Goal: Transaction & Acquisition: Download file/media

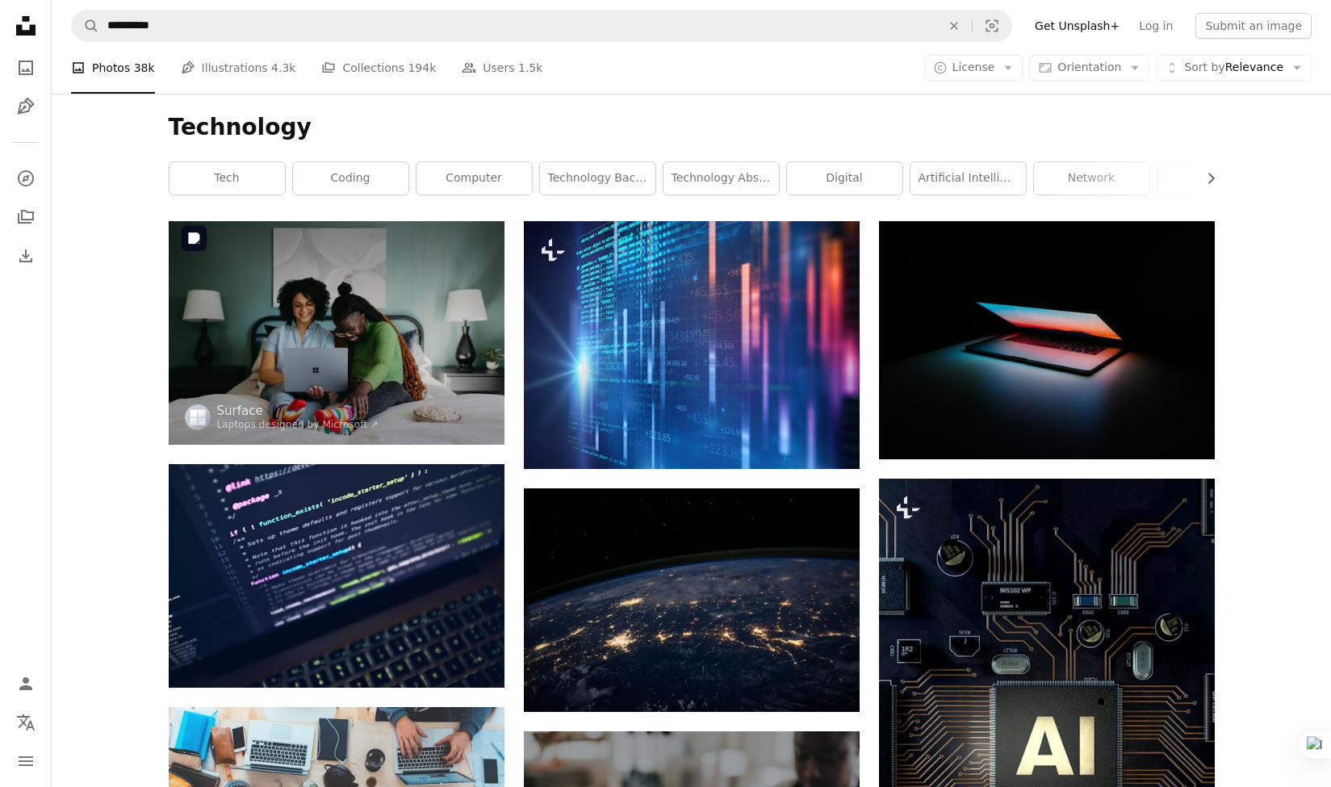
scroll to position [9314, 0]
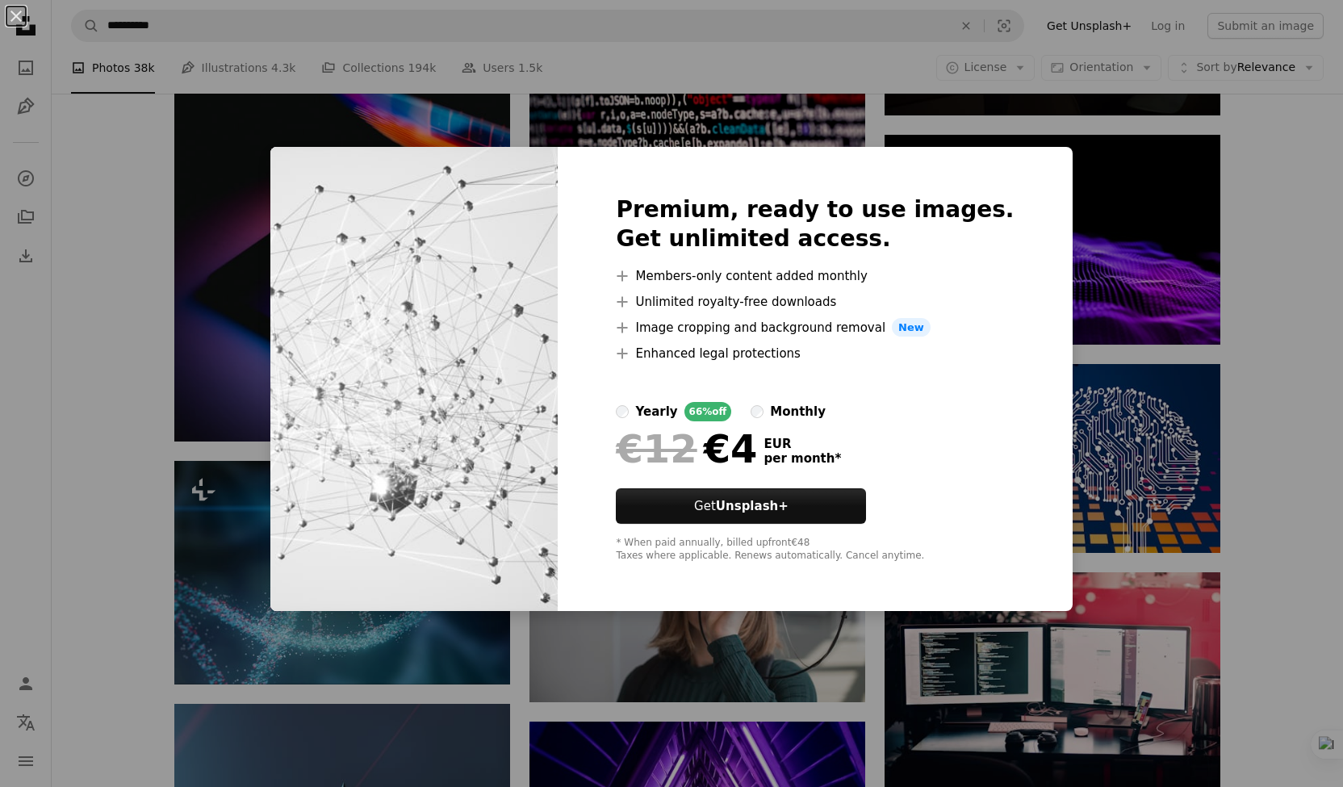
click at [1170, 107] on div "An X shape Premium, ready to use images. Get unlimited access. A plus sign Memb…" at bounding box center [671, 393] width 1343 height 787
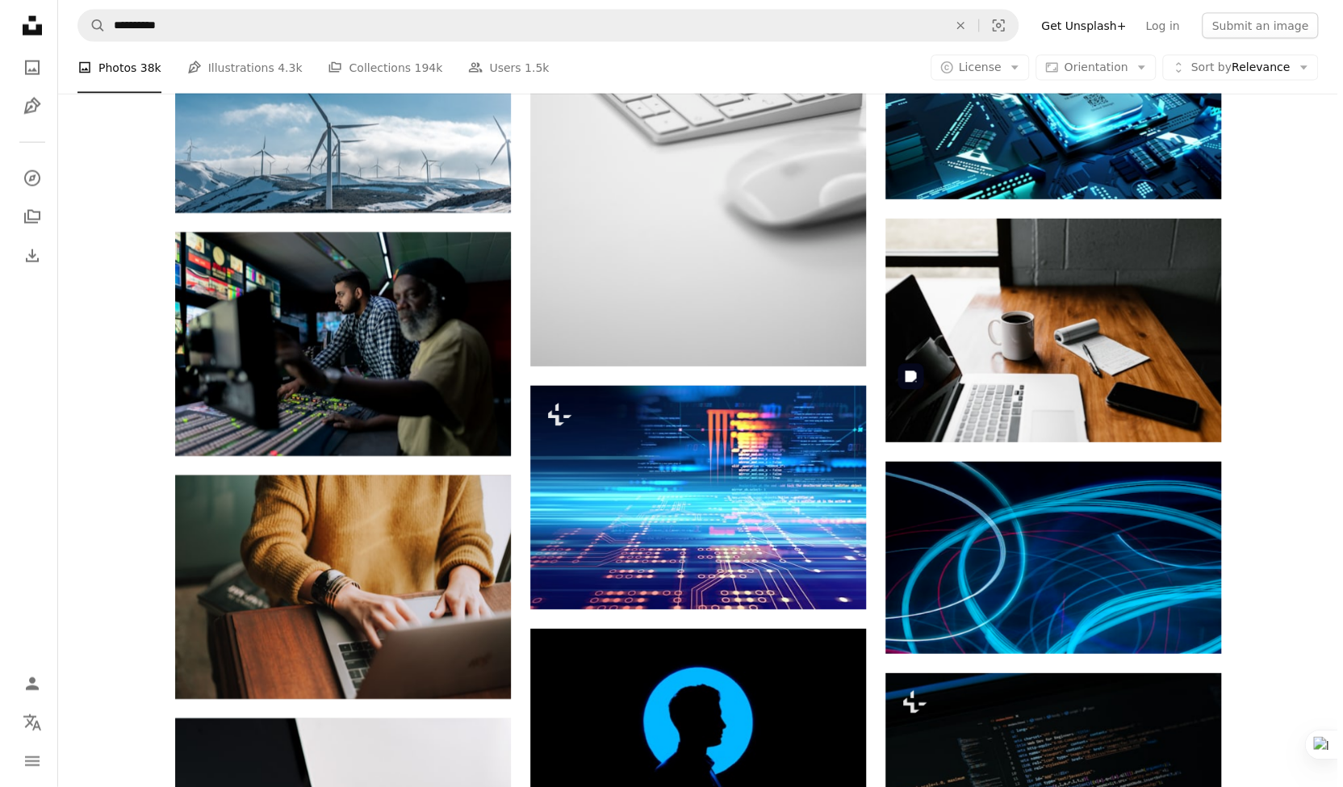
scroll to position [14374, 0]
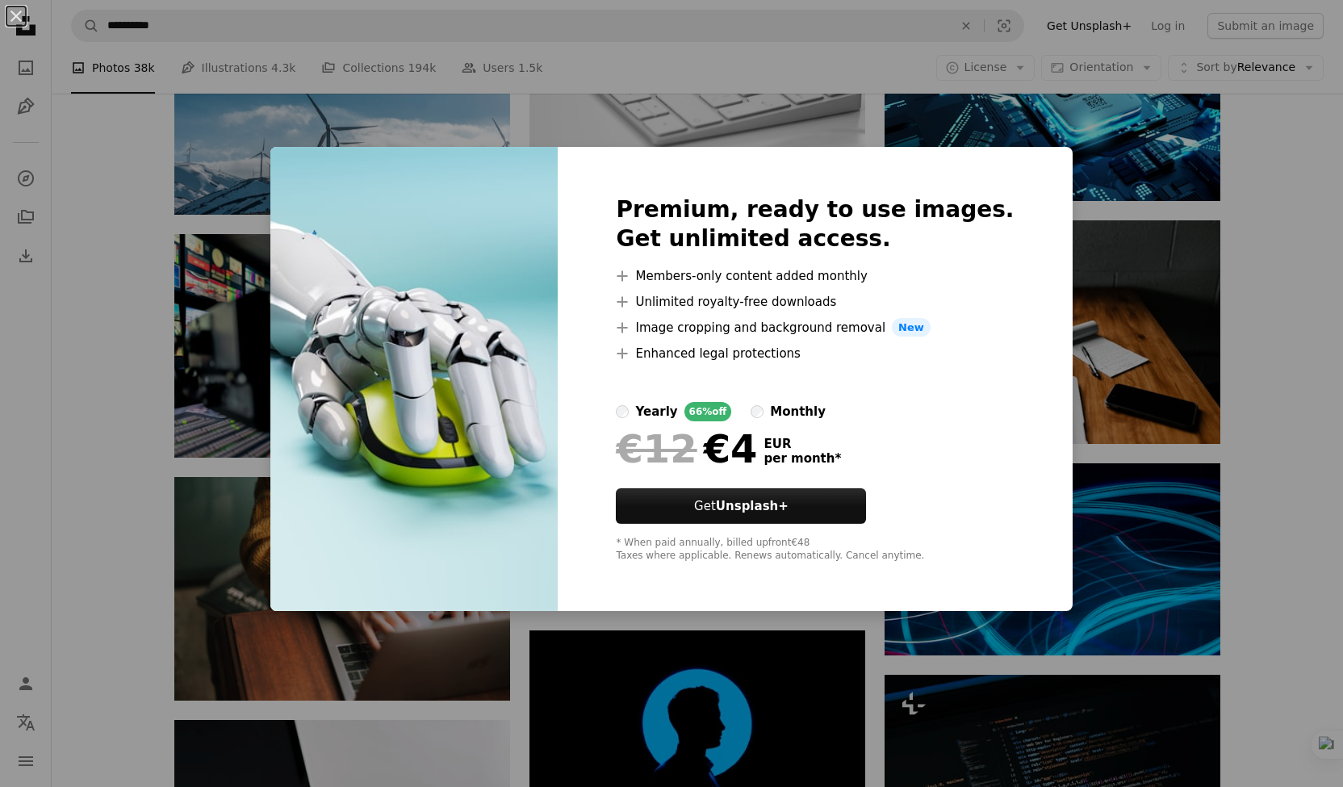
click at [1151, 162] on div "An X shape Premium, ready to use images. Get unlimited access. A plus sign Memb…" at bounding box center [671, 393] width 1343 height 787
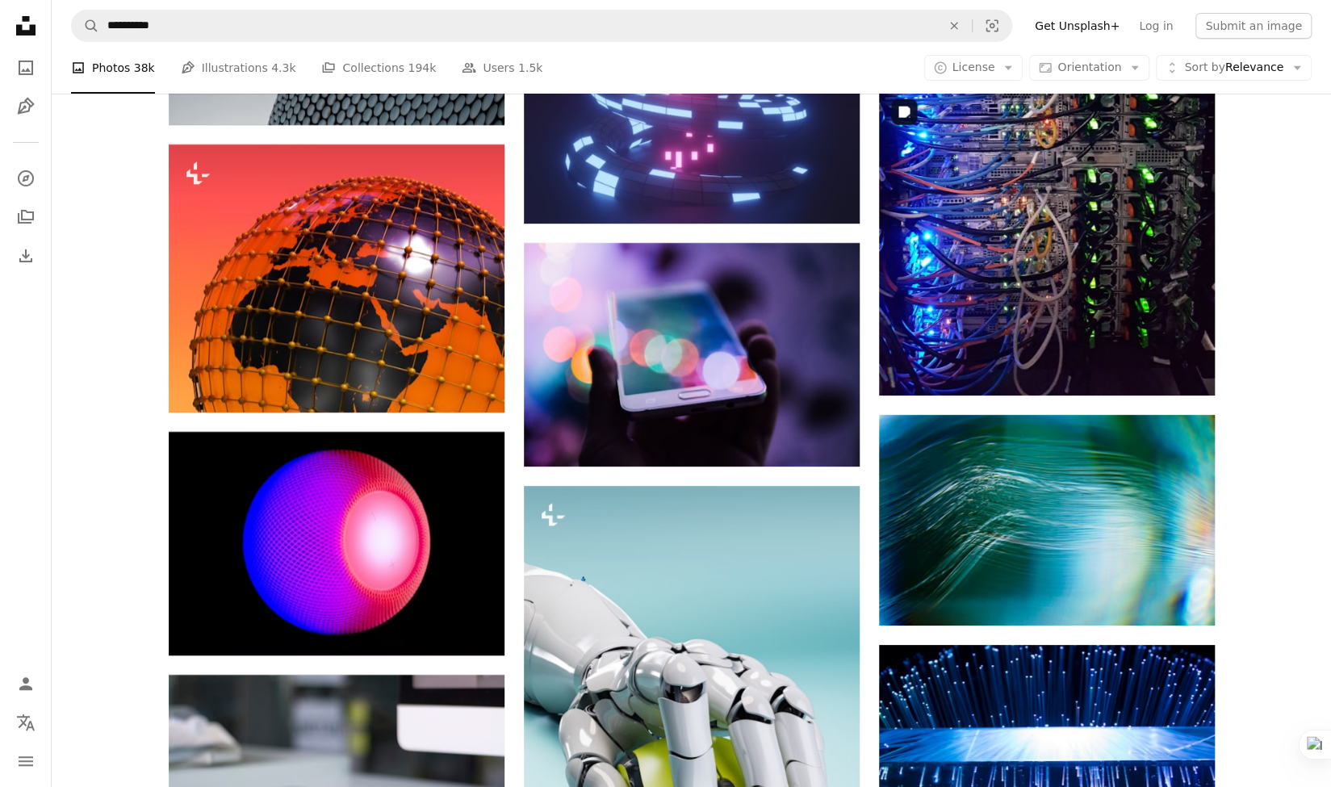
scroll to position [15736, 0]
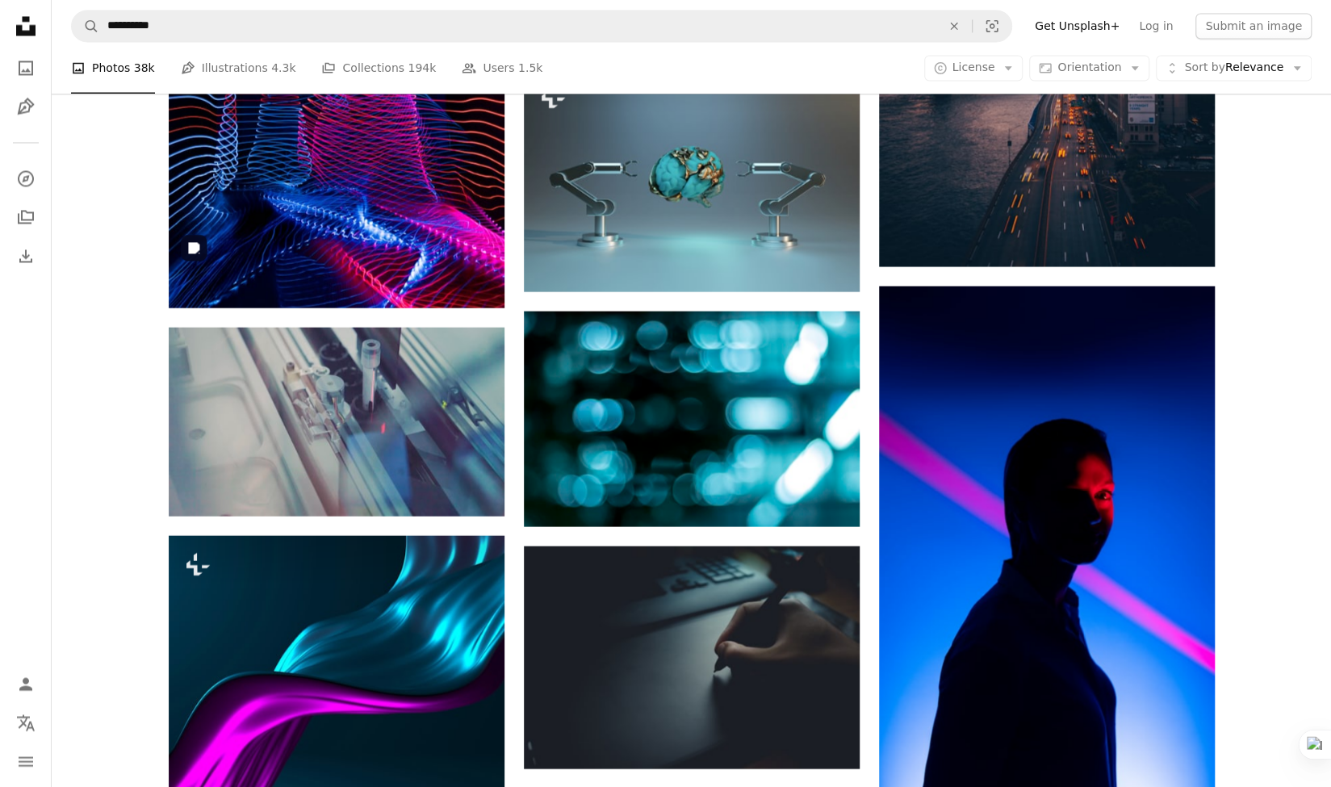
scroll to position [21729, 0]
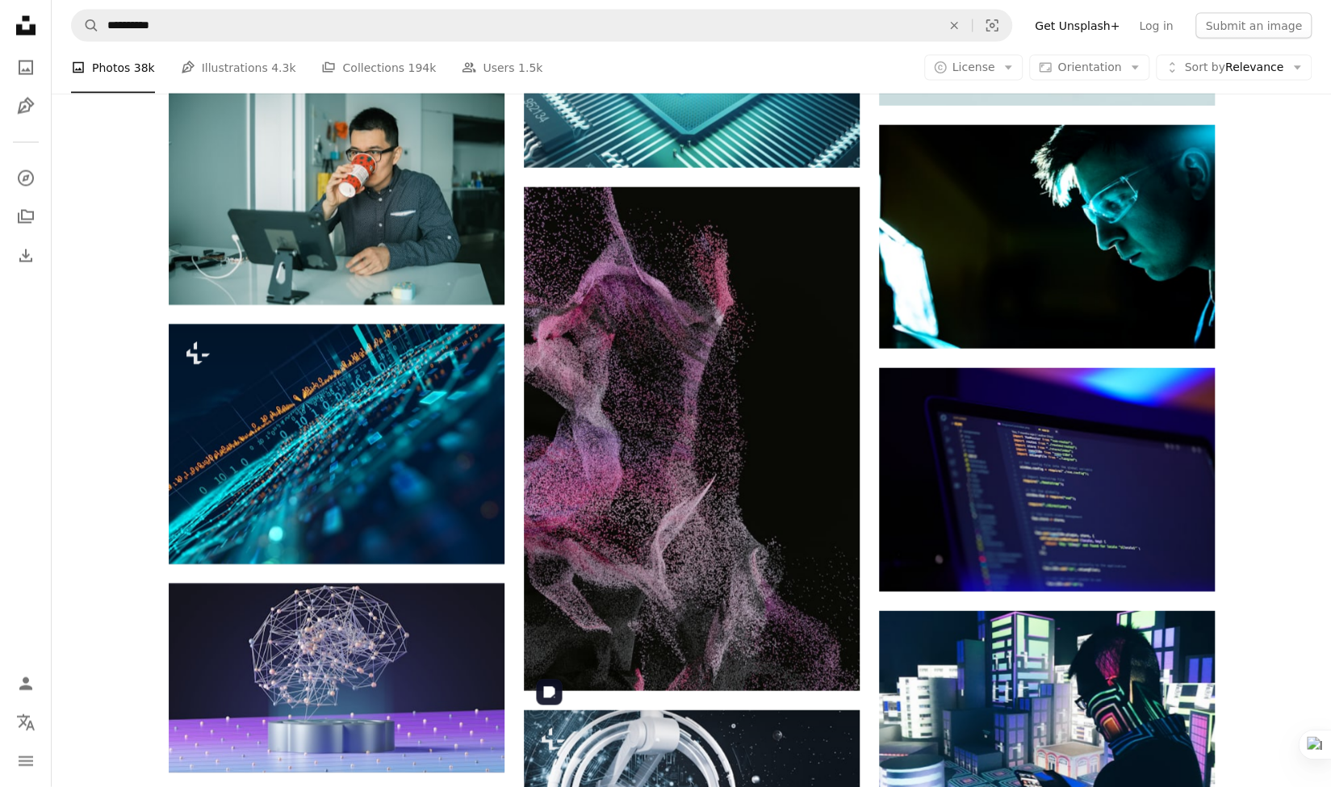
scroll to position [26112, 0]
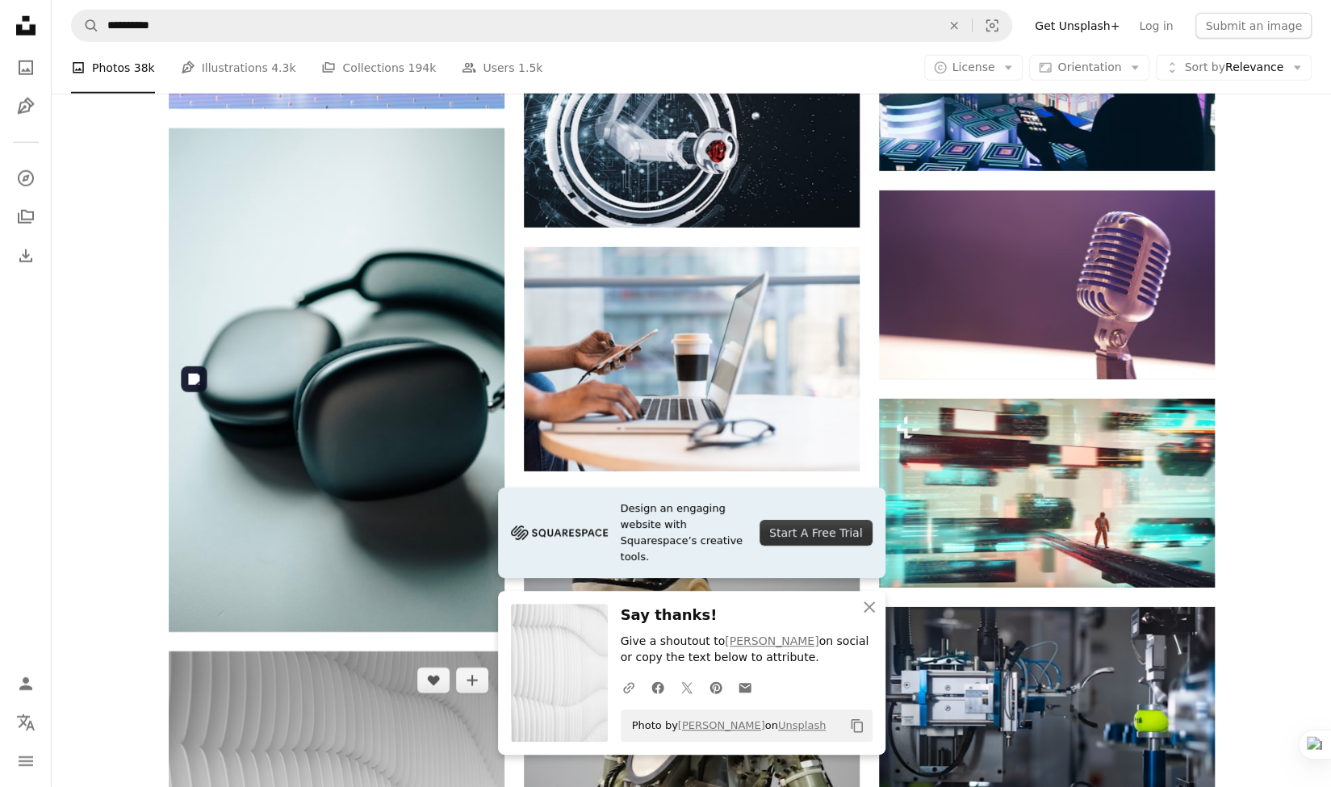
scroll to position [26780, 0]
